Goal: Transaction & Acquisition: Book appointment/travel/reservation

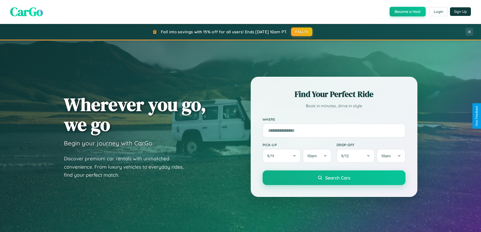
scroll to position [347, 0]
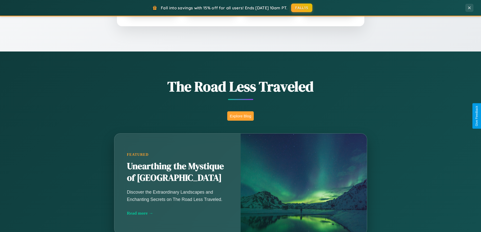
click at [240, 116] on button "Explore Blog" at bounding box center [240, 115] width 27 height 9
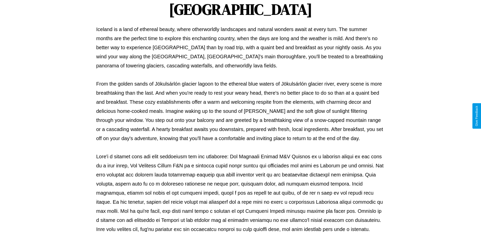
scroll to position [163, 0]
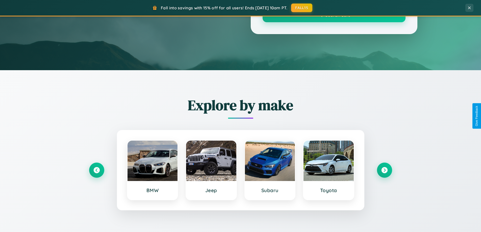
scroll to position [347, 0]
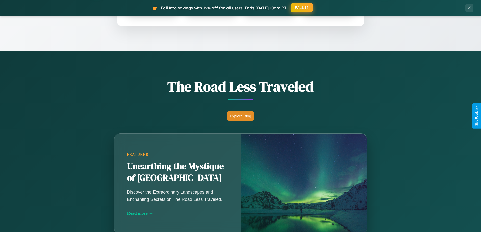
click at [302, 8] on button "FALL15" at bounding box center [302, 7] width 22 height 9
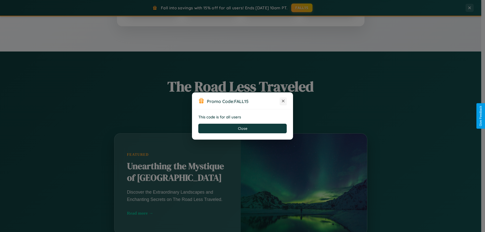
click at [283, 101] on icon at bounding box center [283, 100] width 5 height 5
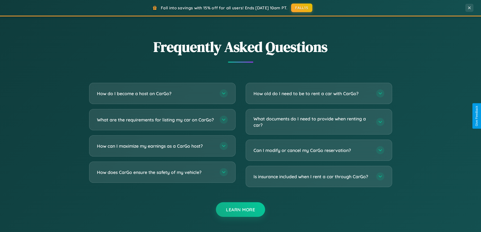
scroll to position [972, 0]
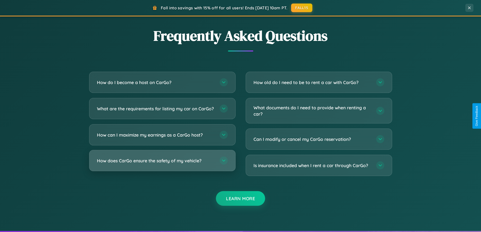
click at [162, 164] on h3 "How does CarGo ensure the safety of my vehicle?" at bounding box center [156, 161] width 118 height 6
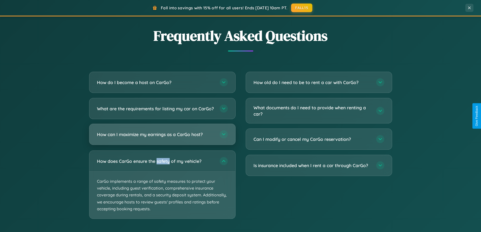
click at [162, 138] on h3 "How can I maximize my earnings as a CarGo host?" at bounding box center [156, 134] width 118 height 6
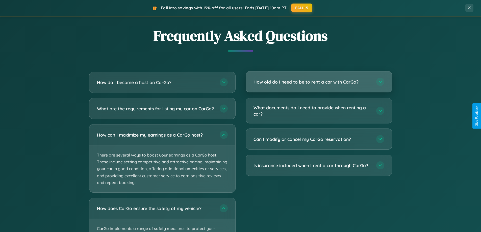
click at [319, 82] on h3 "How old do I need to be to rent a car with CarGo?" at bounding box center [313, 82] width 118 height 6
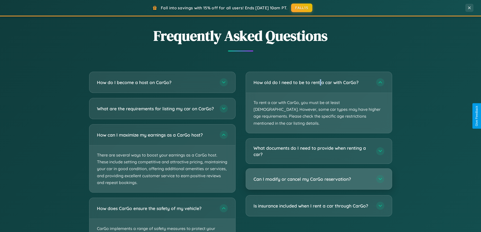
click at [319, 176] on h3 "Can I modify or cancel my CarGo reservation?" at bounding box center [313, 179] width 118 height 6
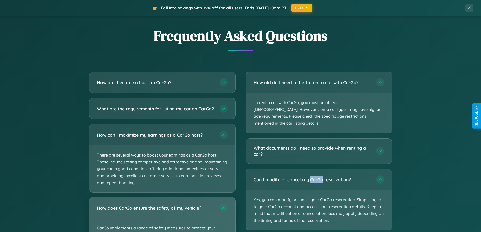
click at [162, 217] on div "How does CarGo ensure the safety of my vehicle?" at bounding box center [162, 207] width 146 height 21
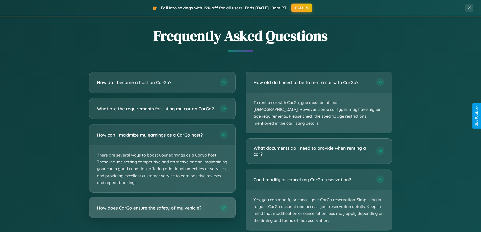
click at [162, 211] on h3 "How does CarGo ensure the safety of my vehicle?" at bounding box center [156, 208] width 118 height 6
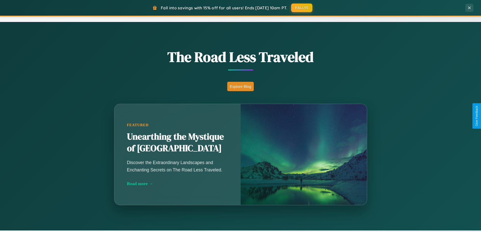
scroll to position [15, 0]
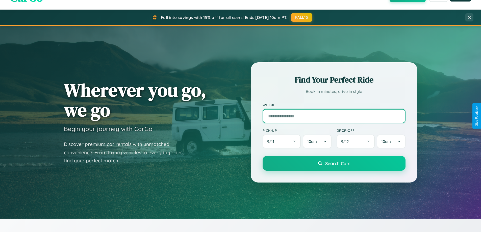
click at [334, 116] on input "text" at bounding box center [334, 116] width 143 height 14
type input "********"
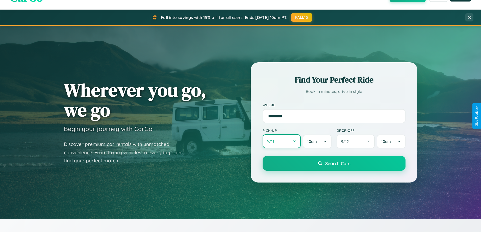
click at [282, 141] on button "9 / 11" at bounding box center [282, 141] width 38 height 14
select select "*"
select select "****"
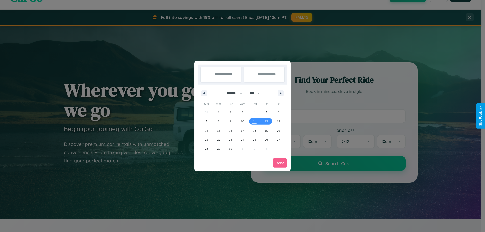
drag, startPoint x: 232, startPoint y: 93, endPoint x: 242, endPoint y: 101, distance: 12.9
click at [232, 93] on select "******* ******** ***** ***** *** **** **** ****** ********* ******* ******** **…" at bounding box center [233, 93] width 21 height 8
select select "*"
click at [266, 139] on span "24" at bounding box center [266, 139] width 3 height 9
type input "**********"
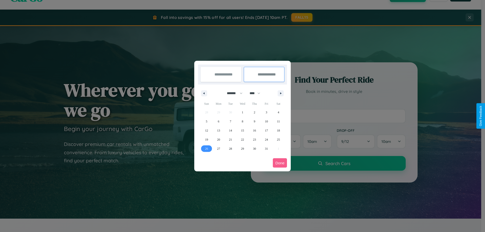
click at [206, 148] on span "26" at bounding box center [206, 148] width 3 height 9
type input "**********"
click at [280, 163] on button "Done" at bounding box center [280, 162] width 14 height 9
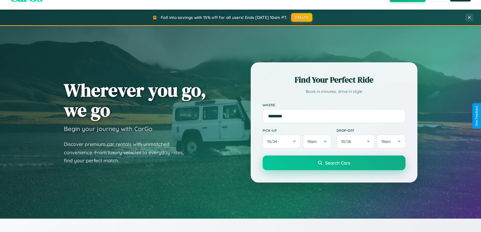
click at [334, 163] on span "Search Cars" at bounding box center [337, 163] width 25 height 6
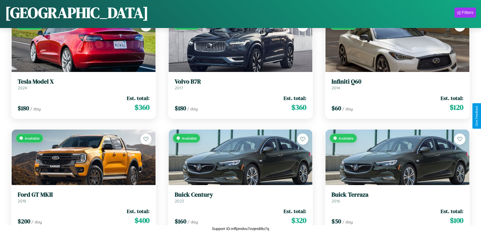
scroll to position [3802, 0]
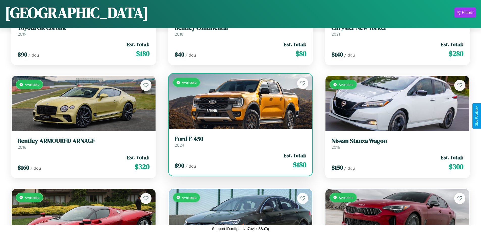
click at [238, 143] on link "Ford F-450 2024" at bounding box center [241, 141] width 132 height 12
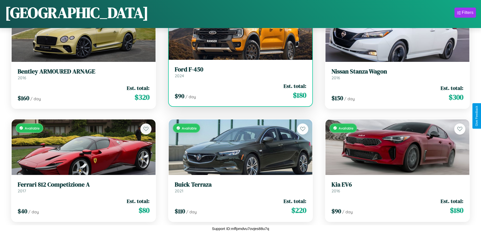
scroll to position [3915, 0]
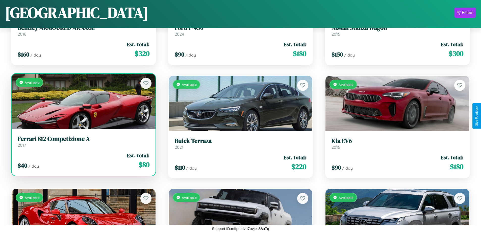
click at [83, 103] on div "Available" at bounding box center [84, 102] width 144 height 56
click at [83, 101] on div "Available" at bounding box center [84, 102] width 144 height 56
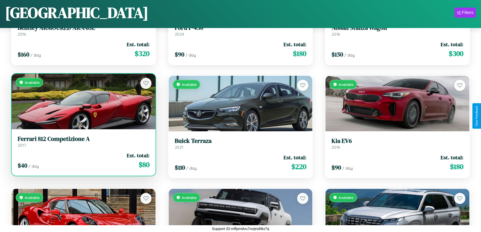
click at [83, 101] on div "Available" at bounding box center [84, 102] width 144 height 56
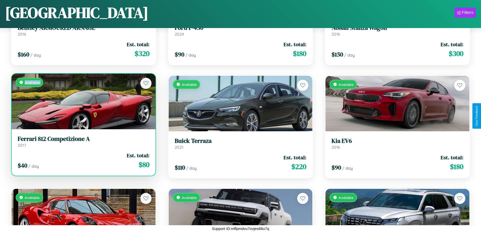
click at [83, 101] on div "Available" at bounding box center [84, 102] width 144 height 56
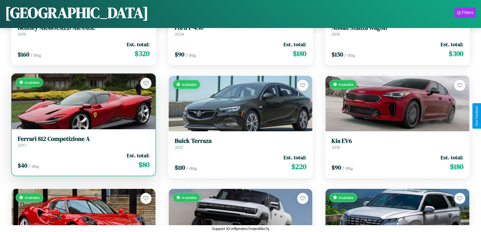
click at [83, 101] on div "Available" at bounding box center [84, 102] width 144 height 56
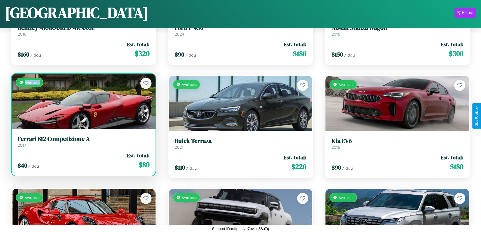
click at [83, 101] on div "Available" at bounding box center [84, 102] width 144 height 56
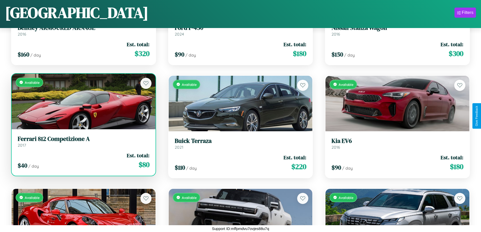
click at [83, 141] on h3 "Ferrari 812 Competizione A" at bounding box center [84, 138] width 132 height 7
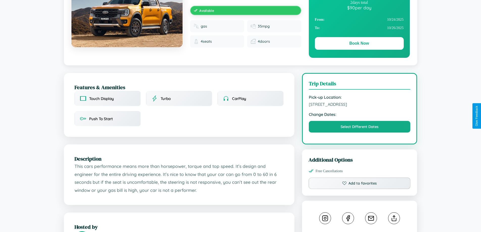
scroll to position [166, 0]
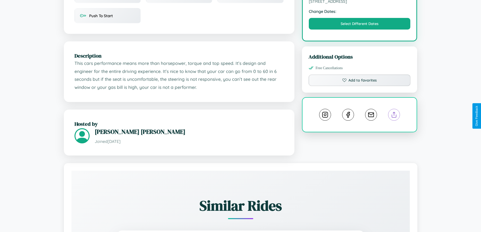
click at [394, 115] on line at bounding box center [394, 114] width 0 height 4
